Goal: Information Seeking & Learning: Check status

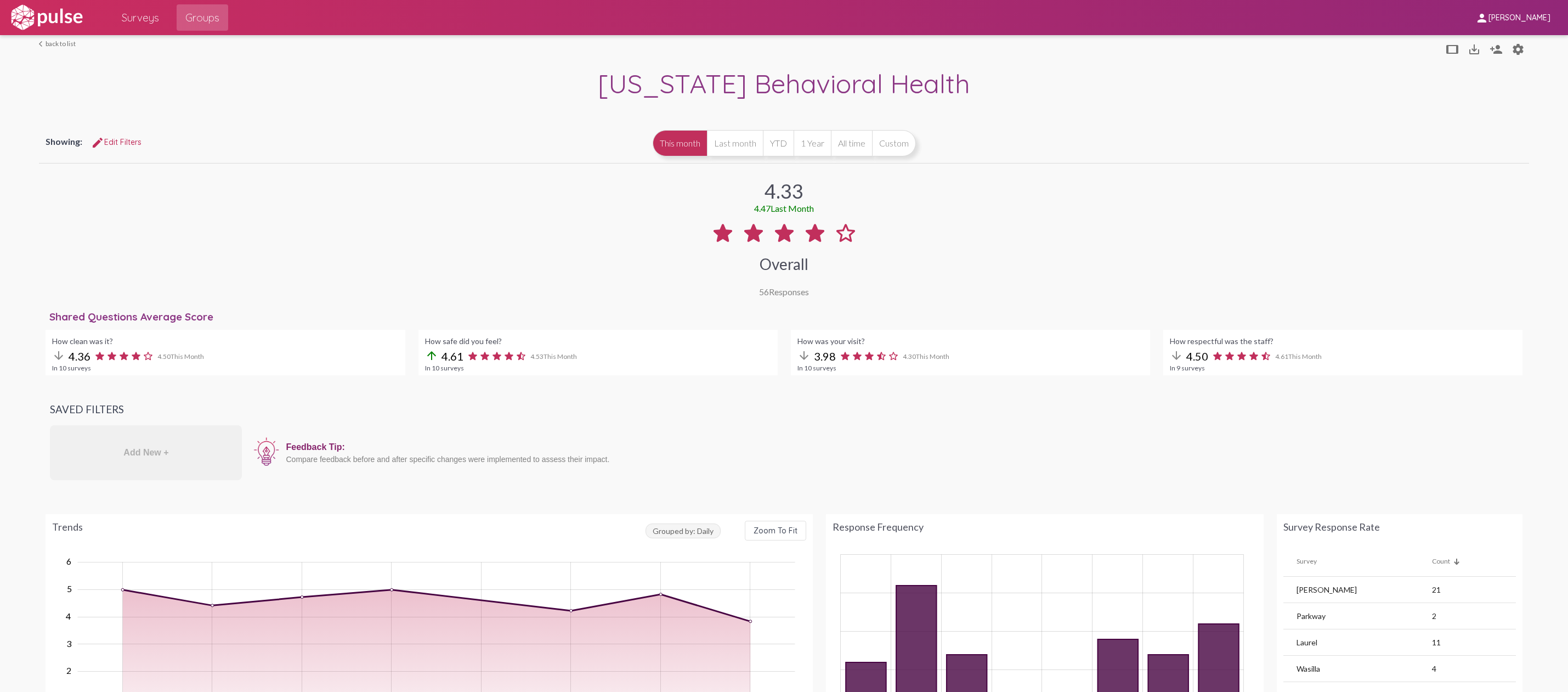
click at [893, 150] on button "Custom" at bounding box center [894, 143] width 44 height 26
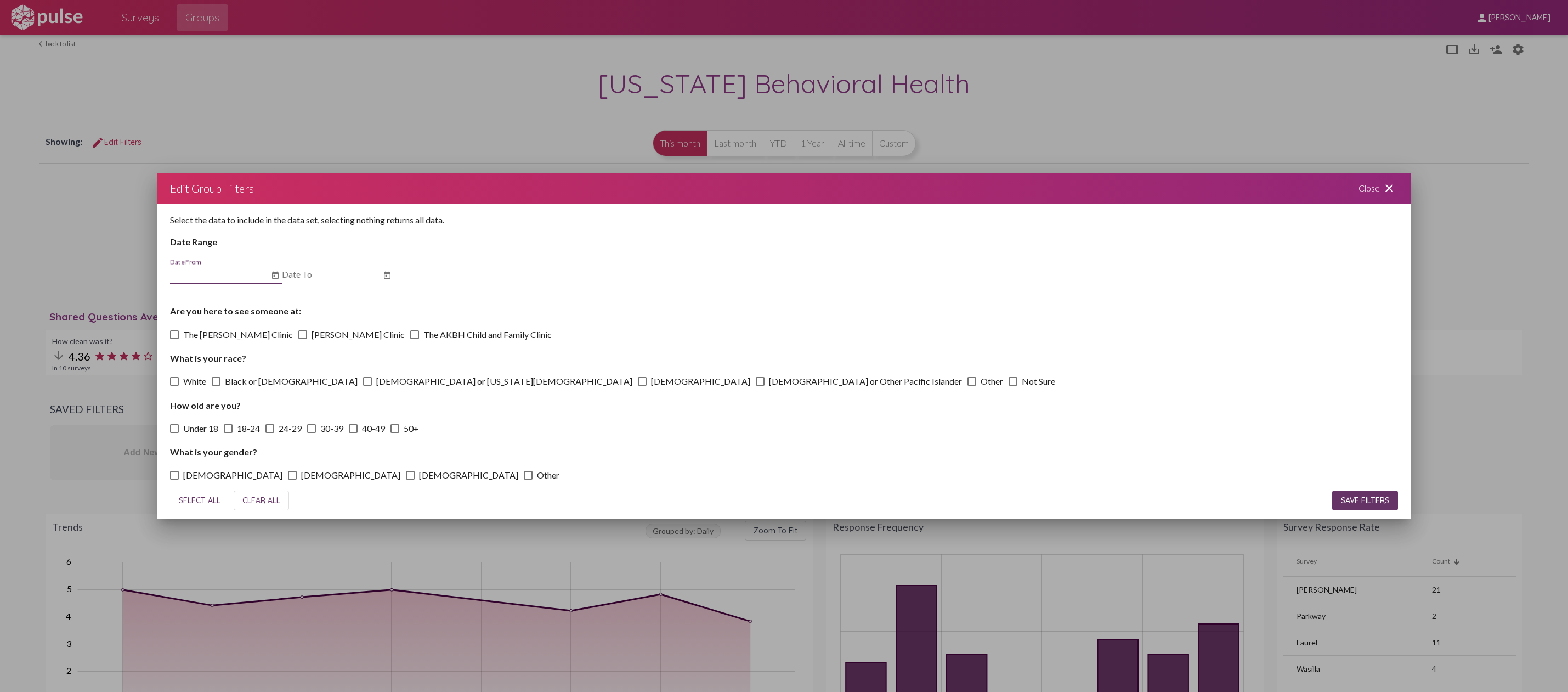
click at [271, 271] on icon "Open calendar" at bounding box center [276, 276] width 9 height 13
click at [292, 301] on button "Previous month" at bounding box center [297, 306] width 22 height 22
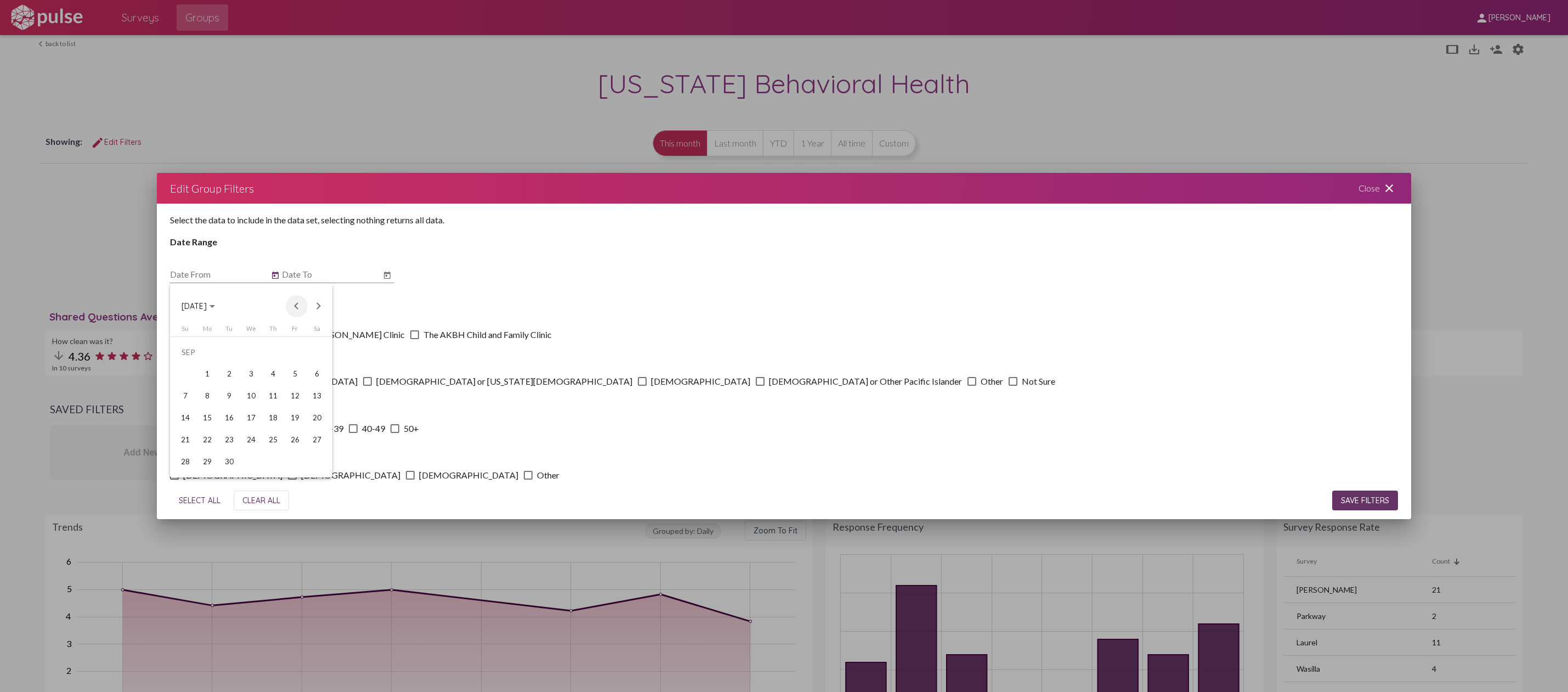
click at [292, 301] on button "Previous month" at bounding box center [297, 306] width 22 height 22
click at [227, 372] on div "1" at bounding box center [229, 374] width 19 height 19
type input "[DATE]"
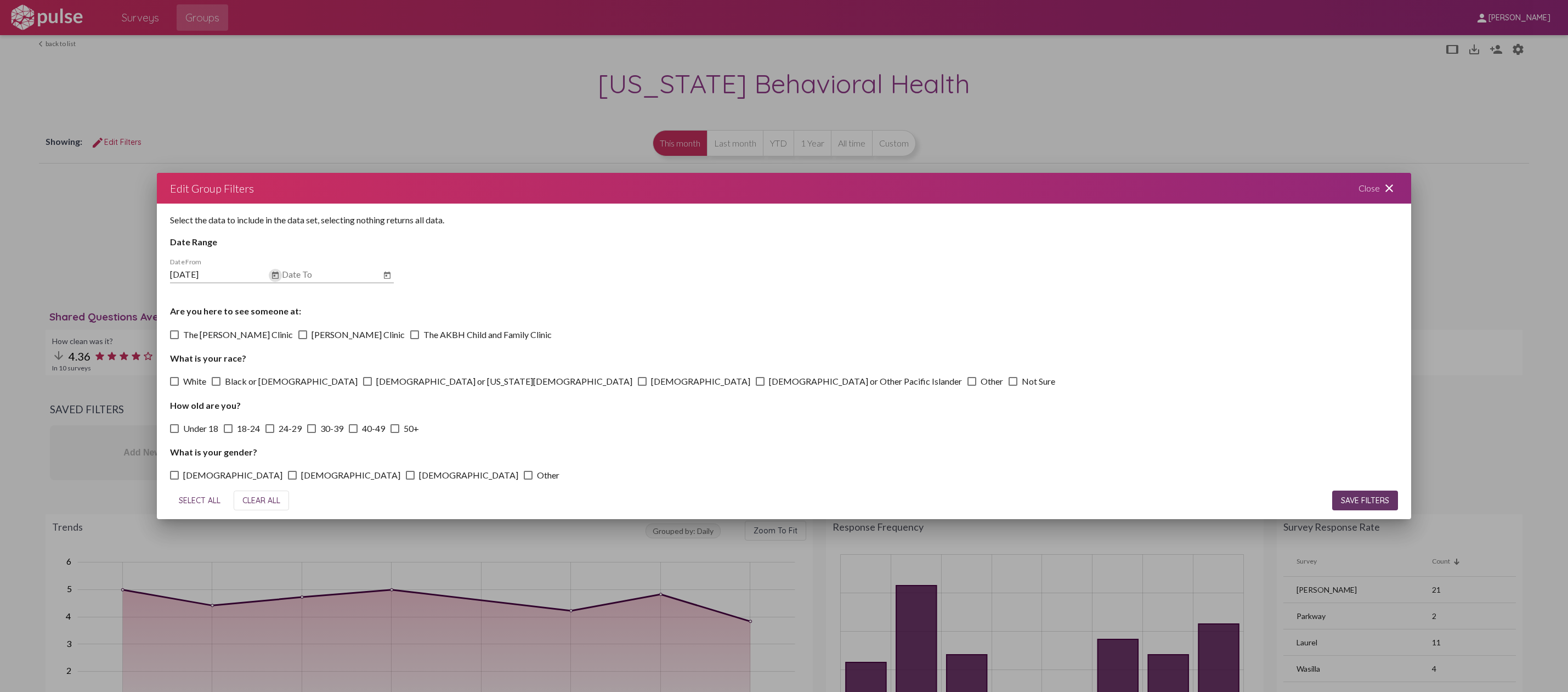
click at [343, 271] on input "Date To" at bounding box center [331, 274] width 99 height 10
click at [392, 274] on button "Open calendar" at bounding box center [388, 276] width 13 height 13
click at [403, 305] on button "Previous month" at bounding box center [408, 306] width 22 height 22
click at [340, 460] on div "30" at bounding box center [341, 462] width 19 height 19
type input "[DATE]"
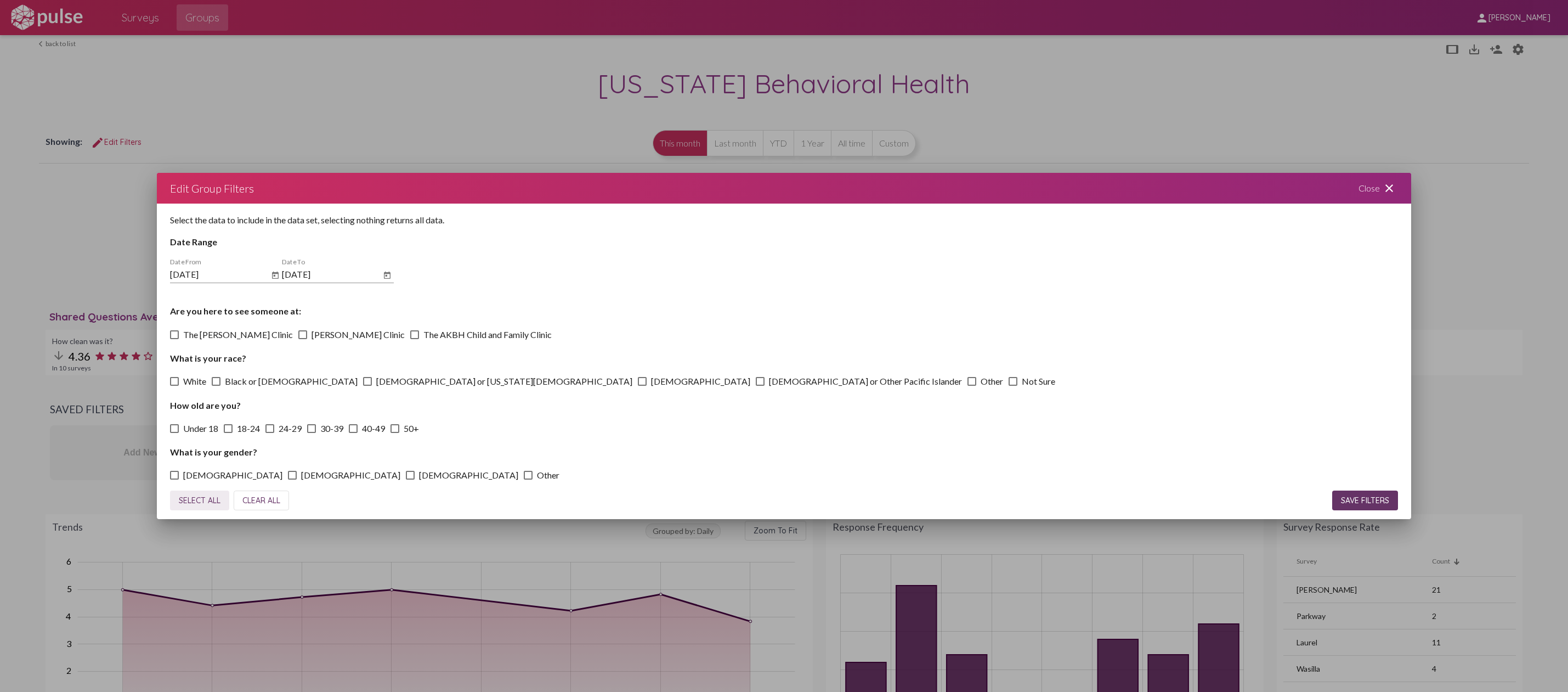
click at [205, 499] on span "SELECT ALL" at bounding box center [199, 500] width 42 height 10
checkbox input "true"
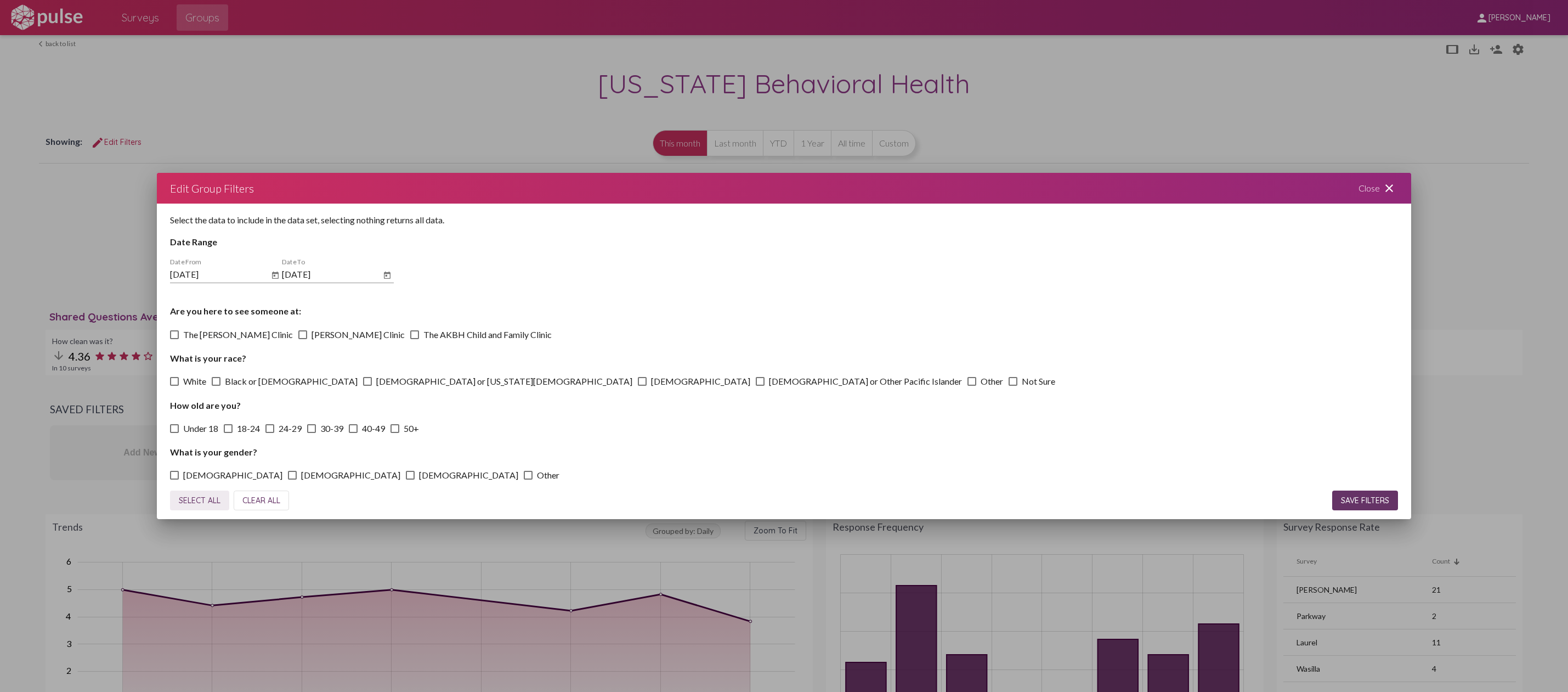
checkbox input "true"
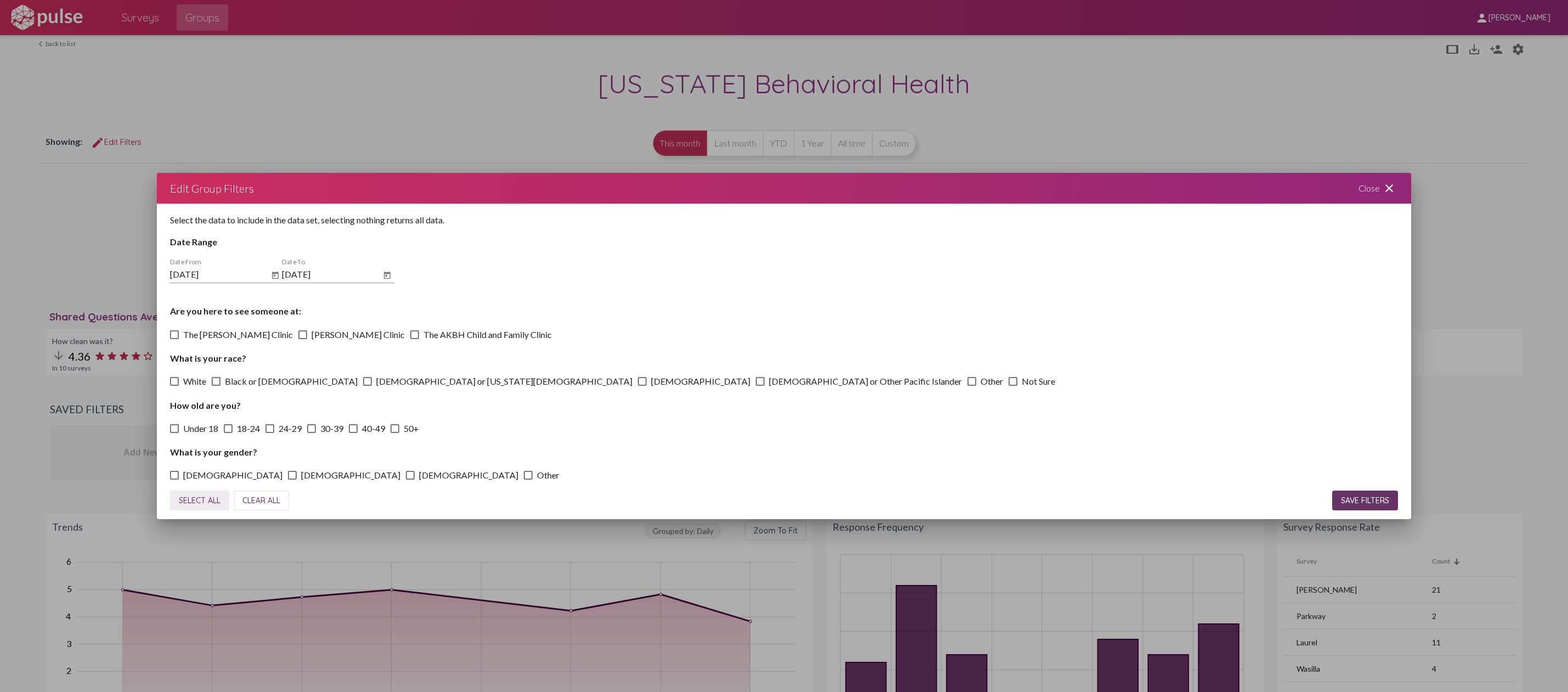
checkbox input "true"
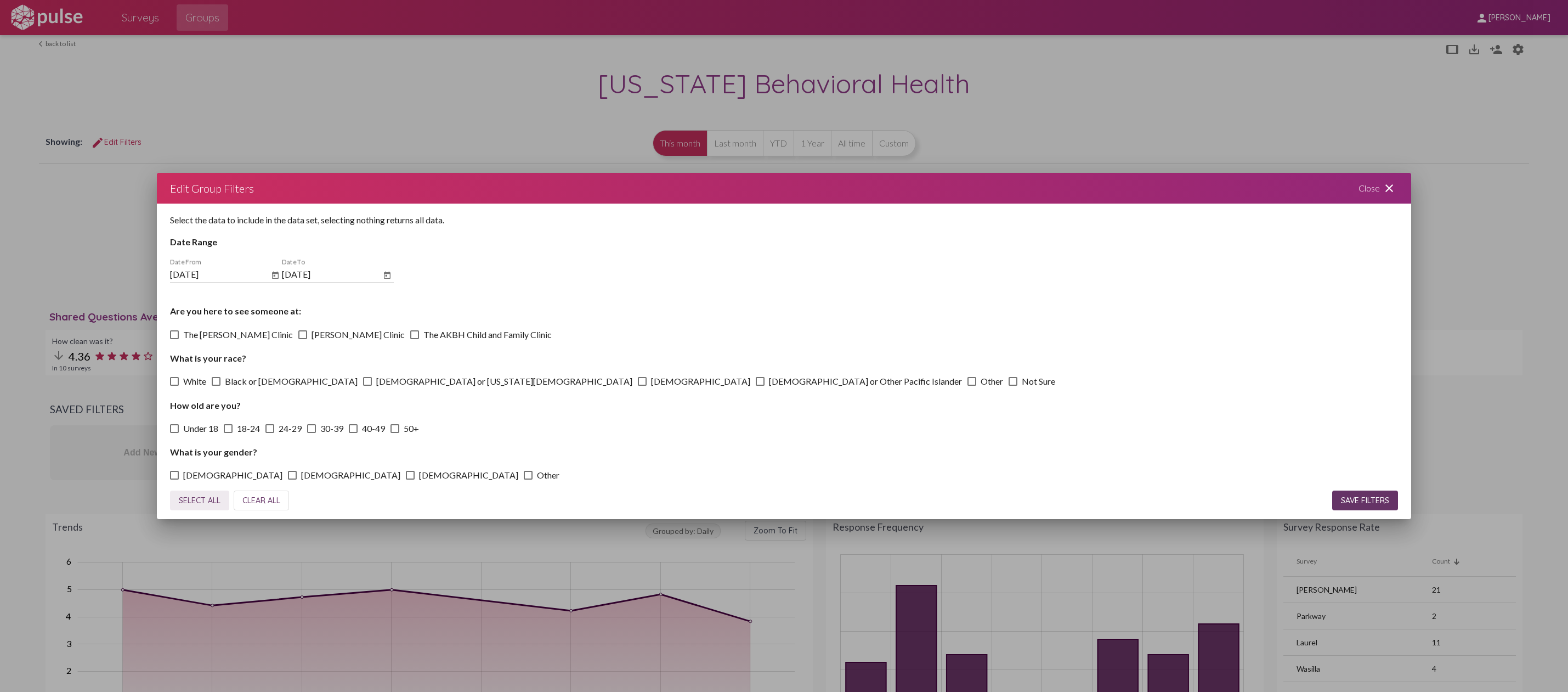
checkbox input "true"
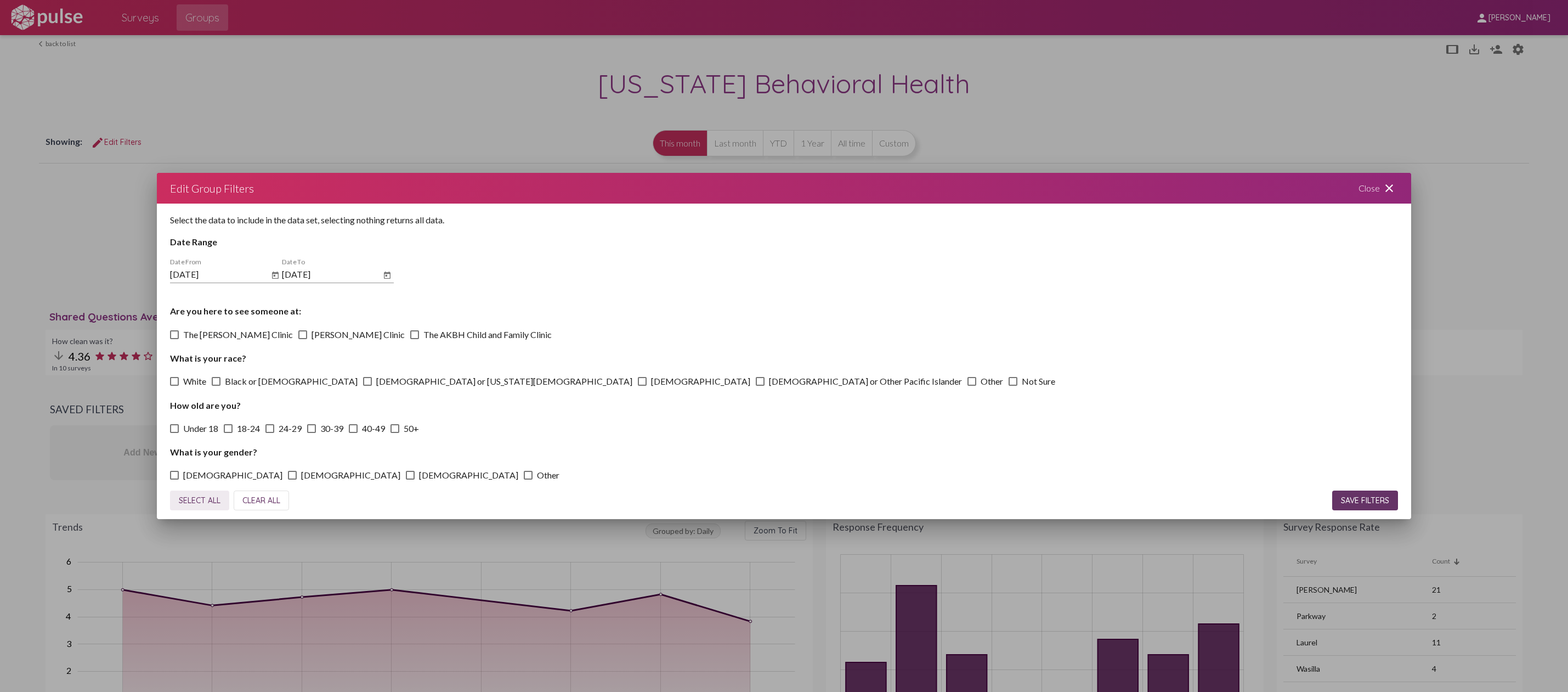
checkbox input "true"
click at [1373, 499] on span "SAVE FILTERS" at bounding box center [1365, 500] width 49 height 10
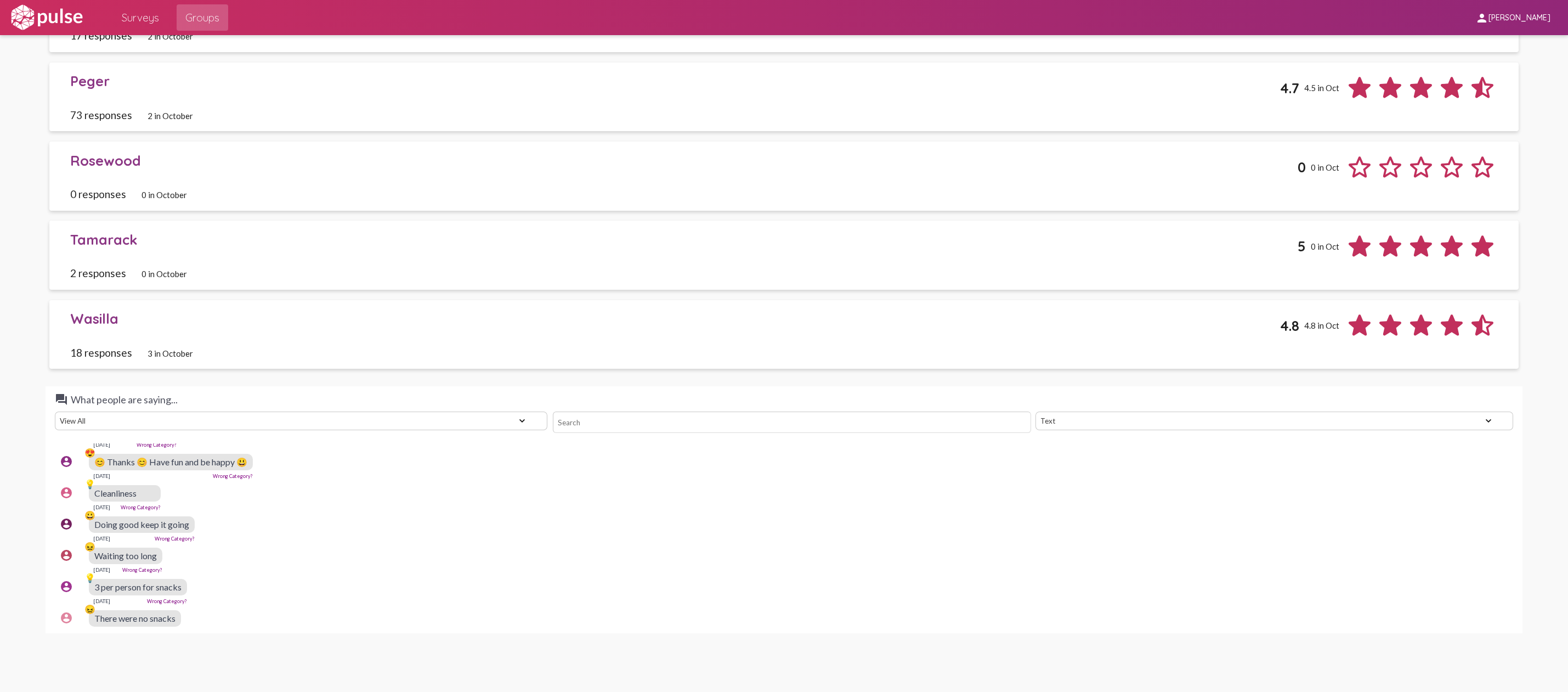
scroll to position [247, 0]
drag, startPoint x: 195, startPoint y: 550, endPoint x: 69, endPoint y: 464, distance: 152.6
copy pulse-text-response-list "😀 Nothing it was great [DATE] Wrong Category? account_circle 😍 😊 Thanks 😊 Have …"
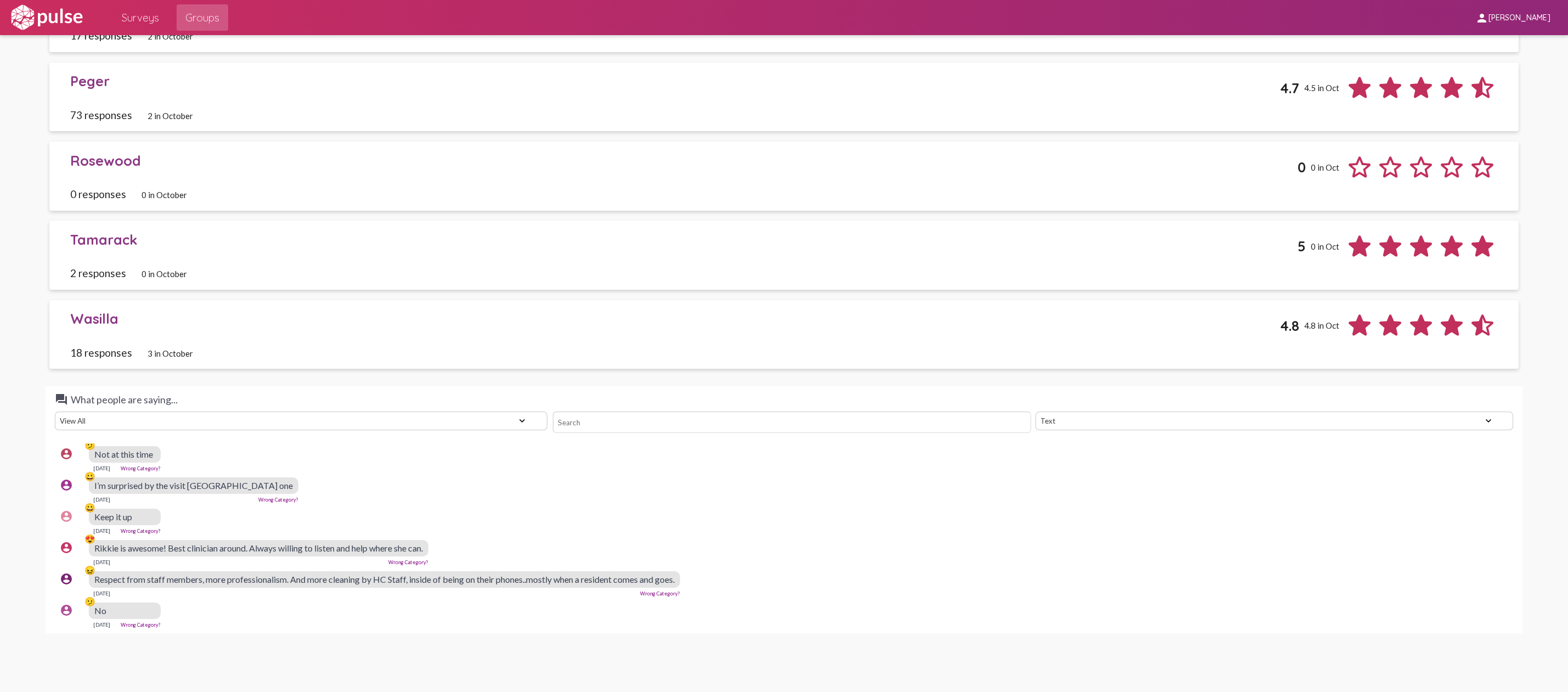
scroll to position [2290, 0]
click at [616, 501] on div "account_circle 😀 Keep it up [DATE] Wrong Category?" at bounding box center [786, 518] width 1463 height 35
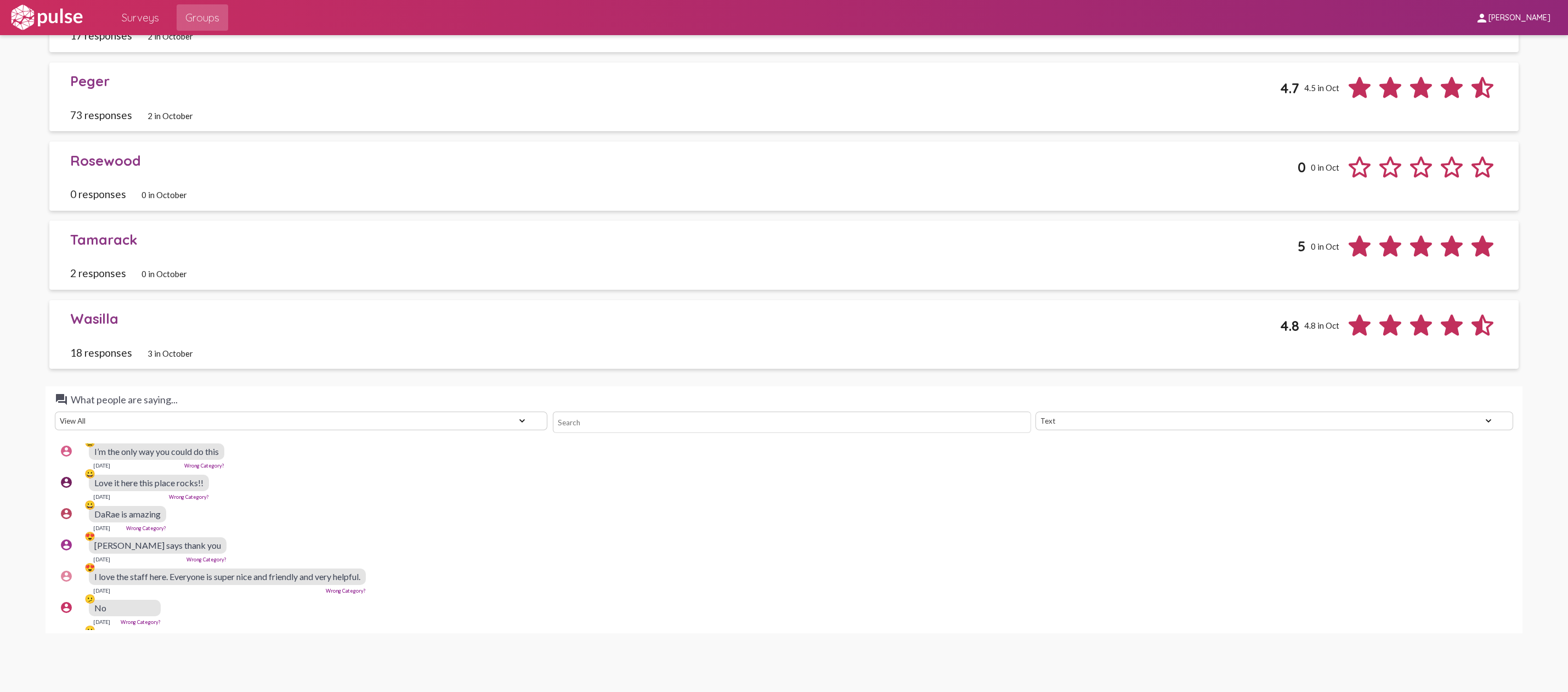
scroll to position [914, 0]
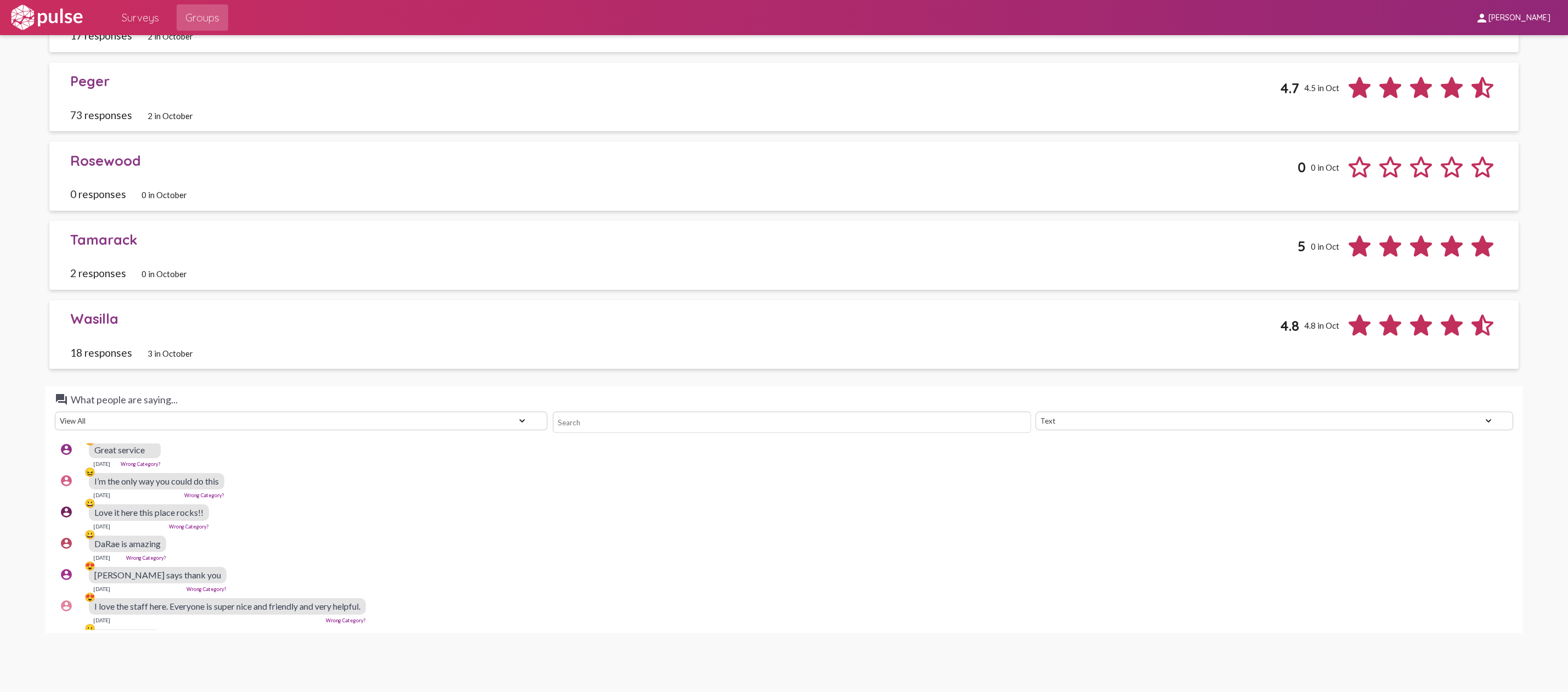
drag, startPoint x: 394, startPoint y: 536, endPoint x: 235, endPoint y: 495, distance: 164.2
copy pulse-text-response-list "account_circle 😀 Love it here this place rocks!! [DATE] Wrong Category? account…"
click at [1252, 511] on div "account_circle 😀 Love it here this place rocks!! [DATE] Wrong Category?" at bounding box center [786, 516] width 1463 height 35
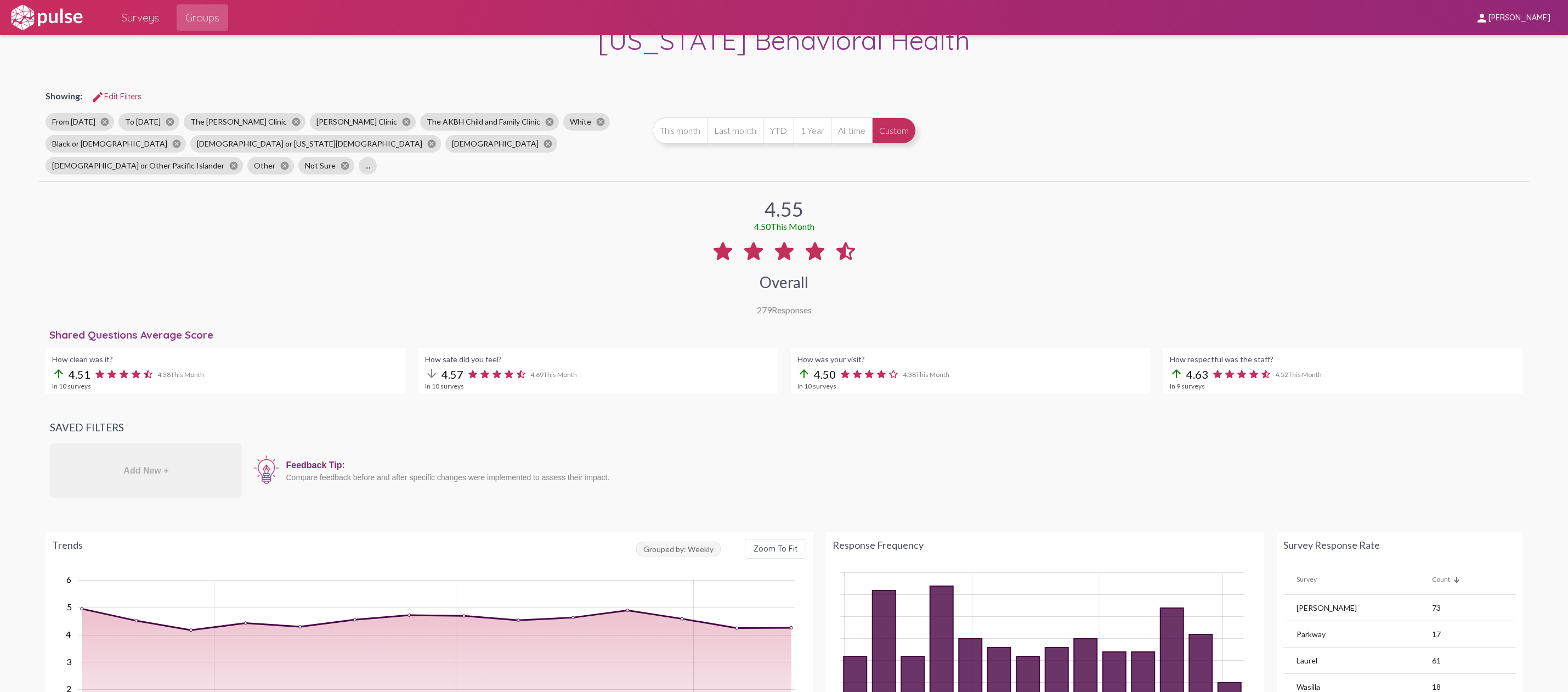
scroll to position [28, 0]
